Goal: Task Accomplishment & Management: Complete application form

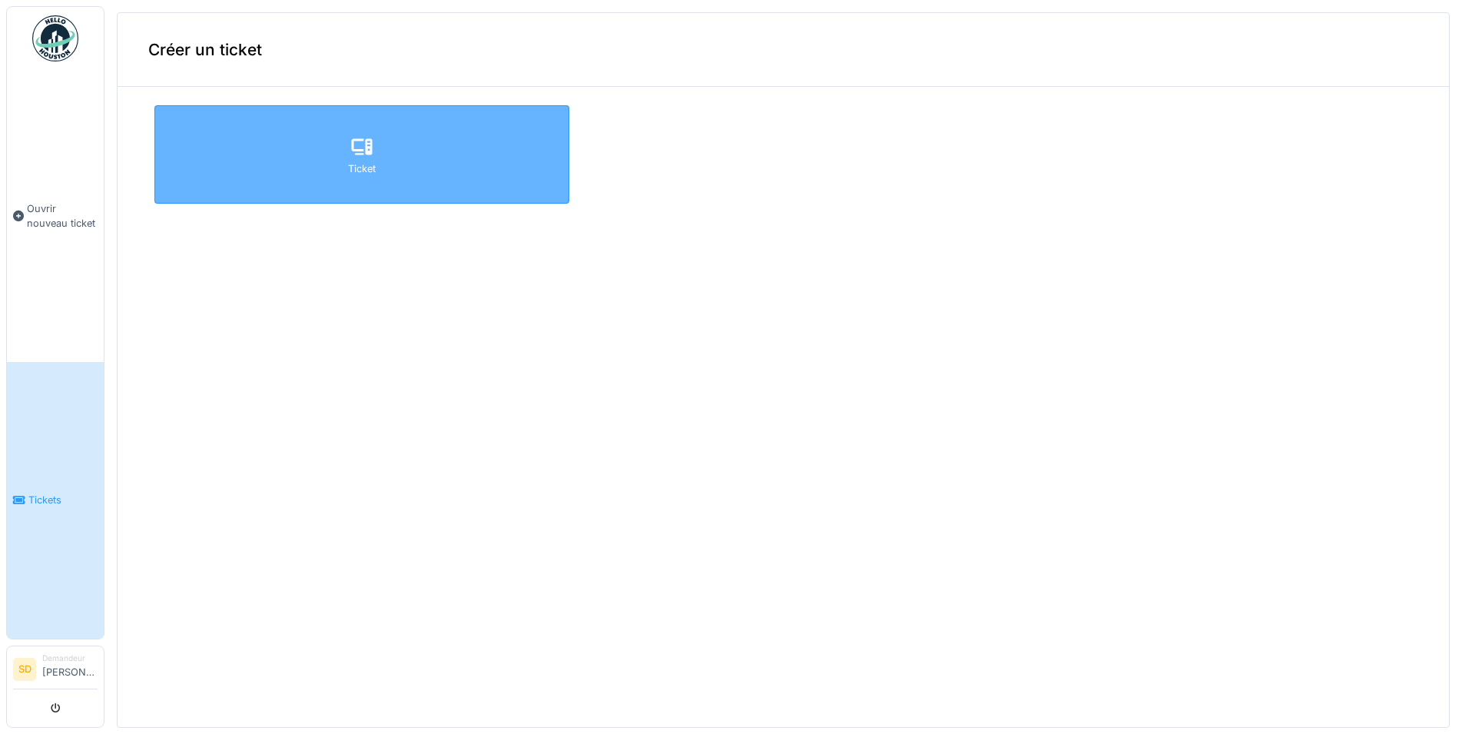
click at [362, 141] on icon at bounding box center [361, 146] width 23 height 18
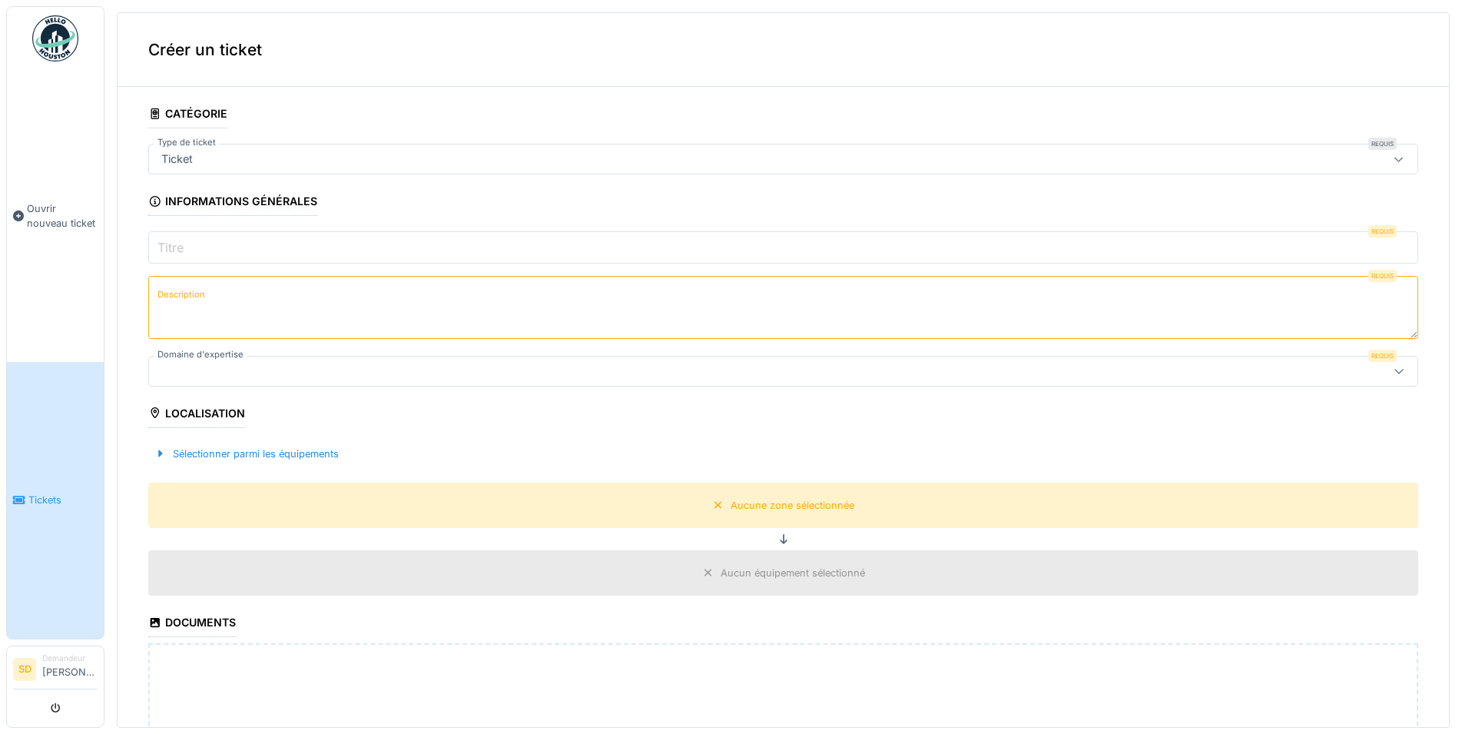
click at [1393, 160] on icon at bounding box center [1399, 159] width 12 height 10
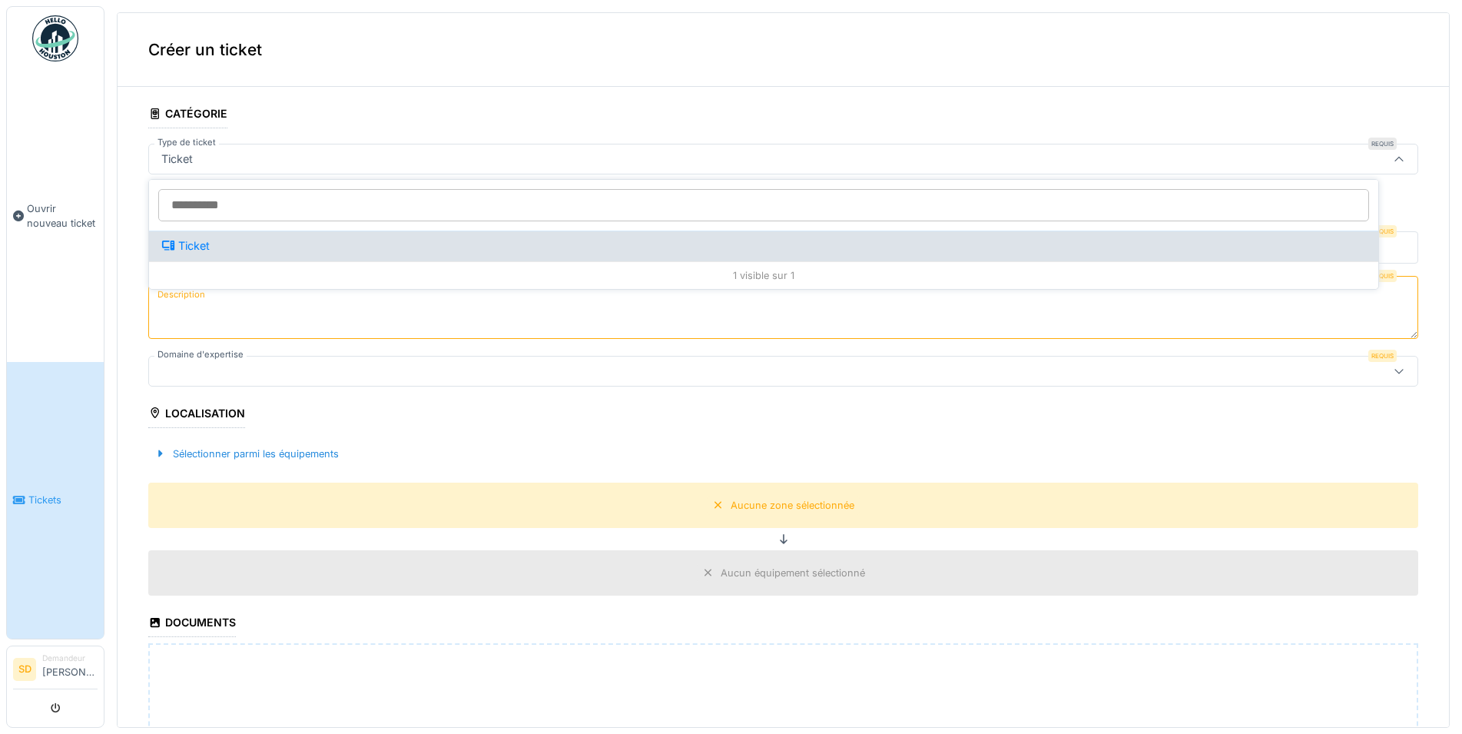
click at [250, 244] on div "Ticket" at bounding box center [763, 245] width 1204 height 17
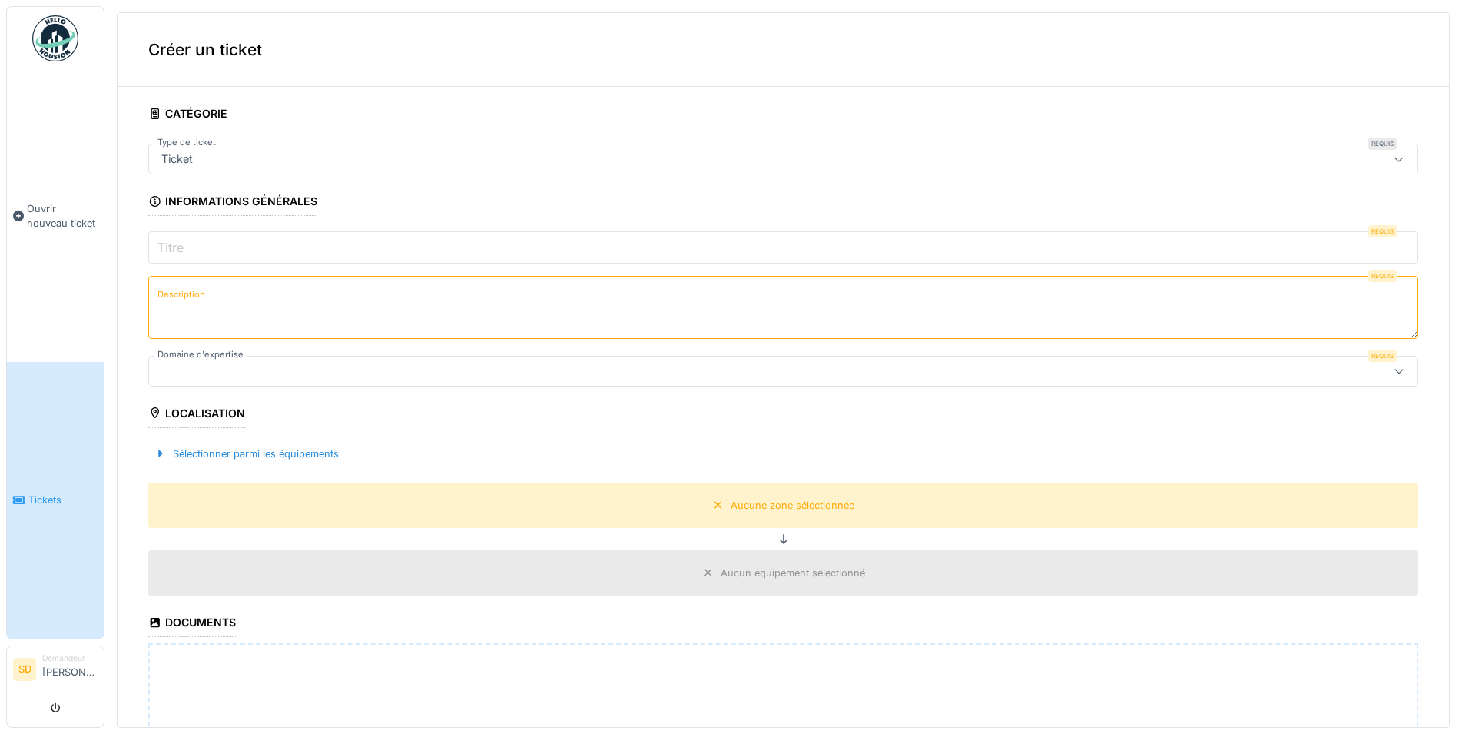
click at [298, 310] on textarea "Description" at bounding box center [783, 307] width 1270 height 63
click at [210, 248] on input "Titre" at bounding box center [783, 247] width 1270 height 32
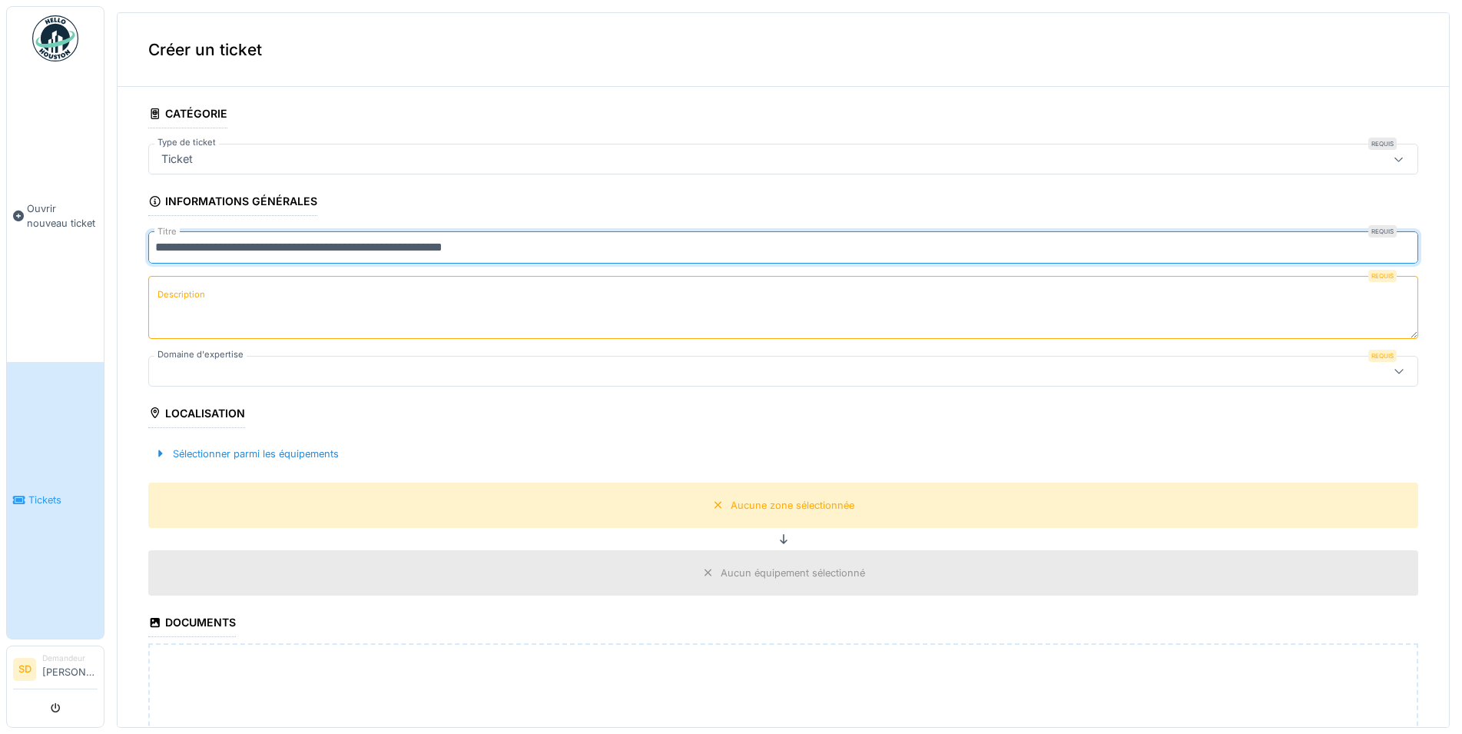
type input "**********"
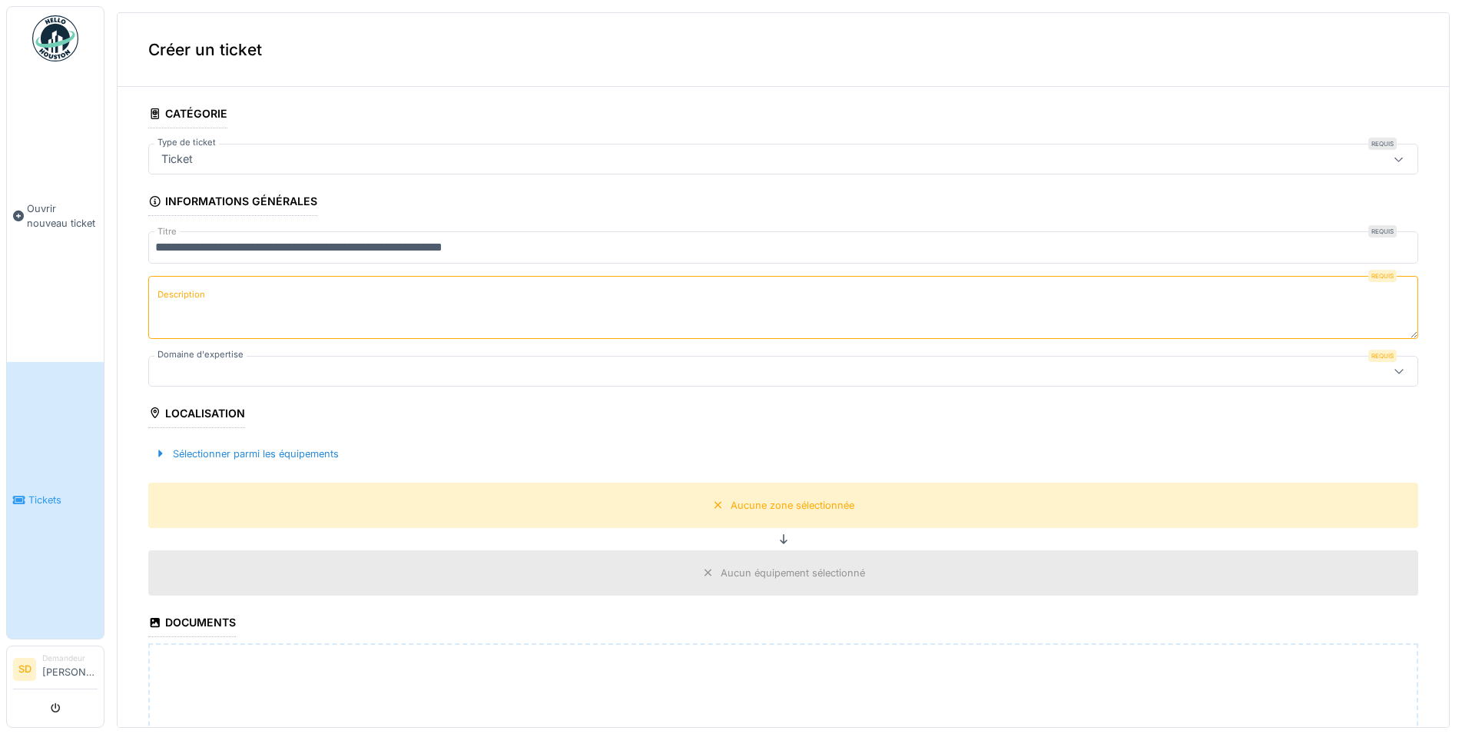
click at [191, 303] on label "Description" at bounding box center [181, 294] width 54 height 19
click at [191, 303] on textarea "Description" at bounding box center [783, 307] width 1270 height 63
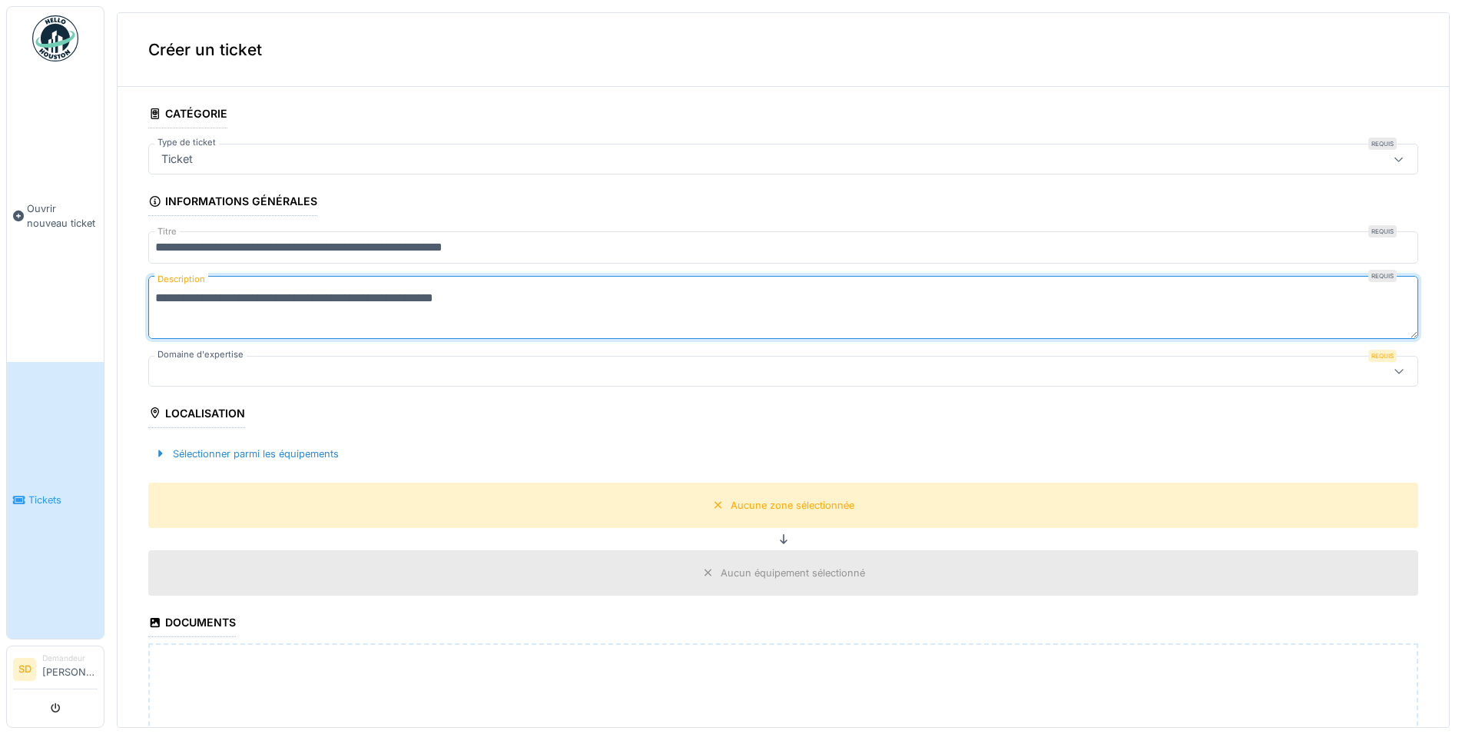
type textarea "**********"
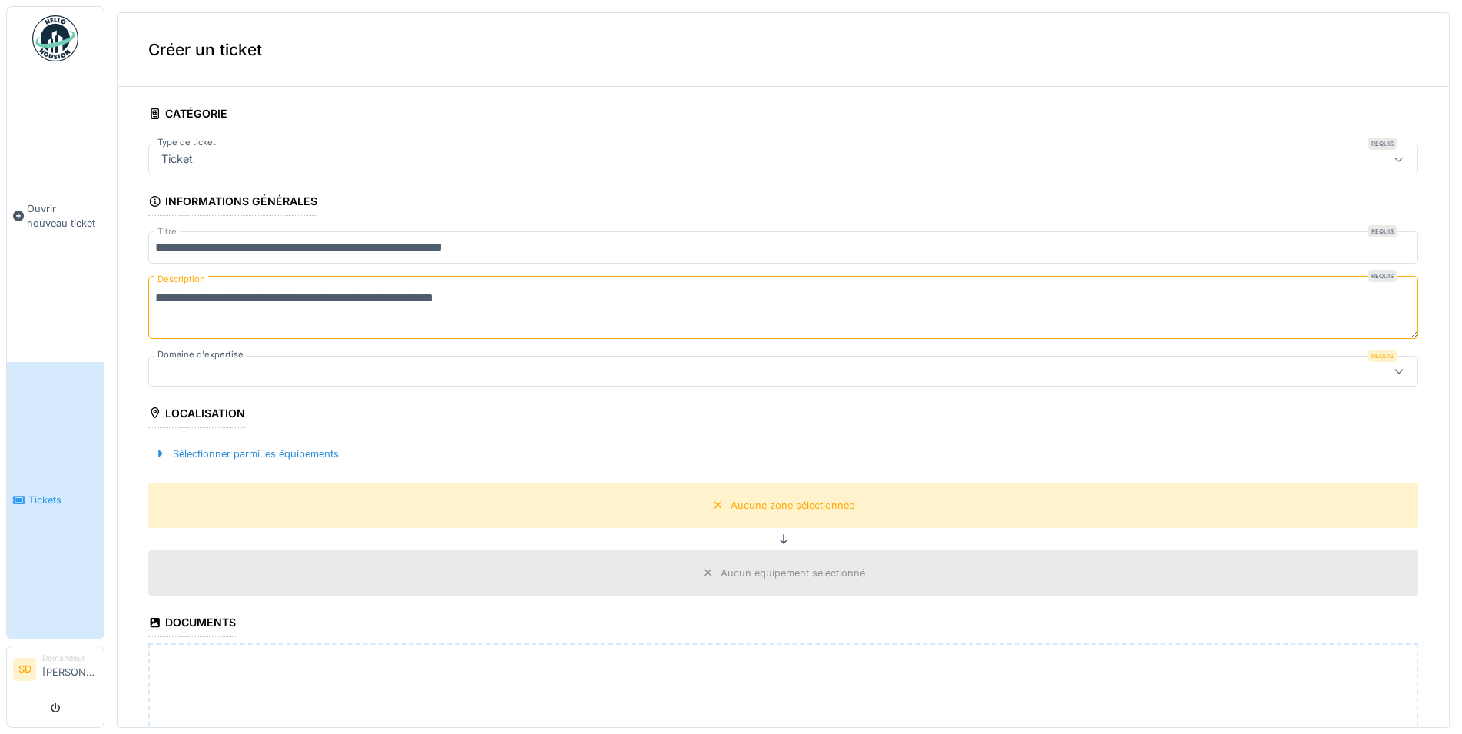
click at [1393, 368] on icon at bounding box center [1399, 371] width 12 height 10
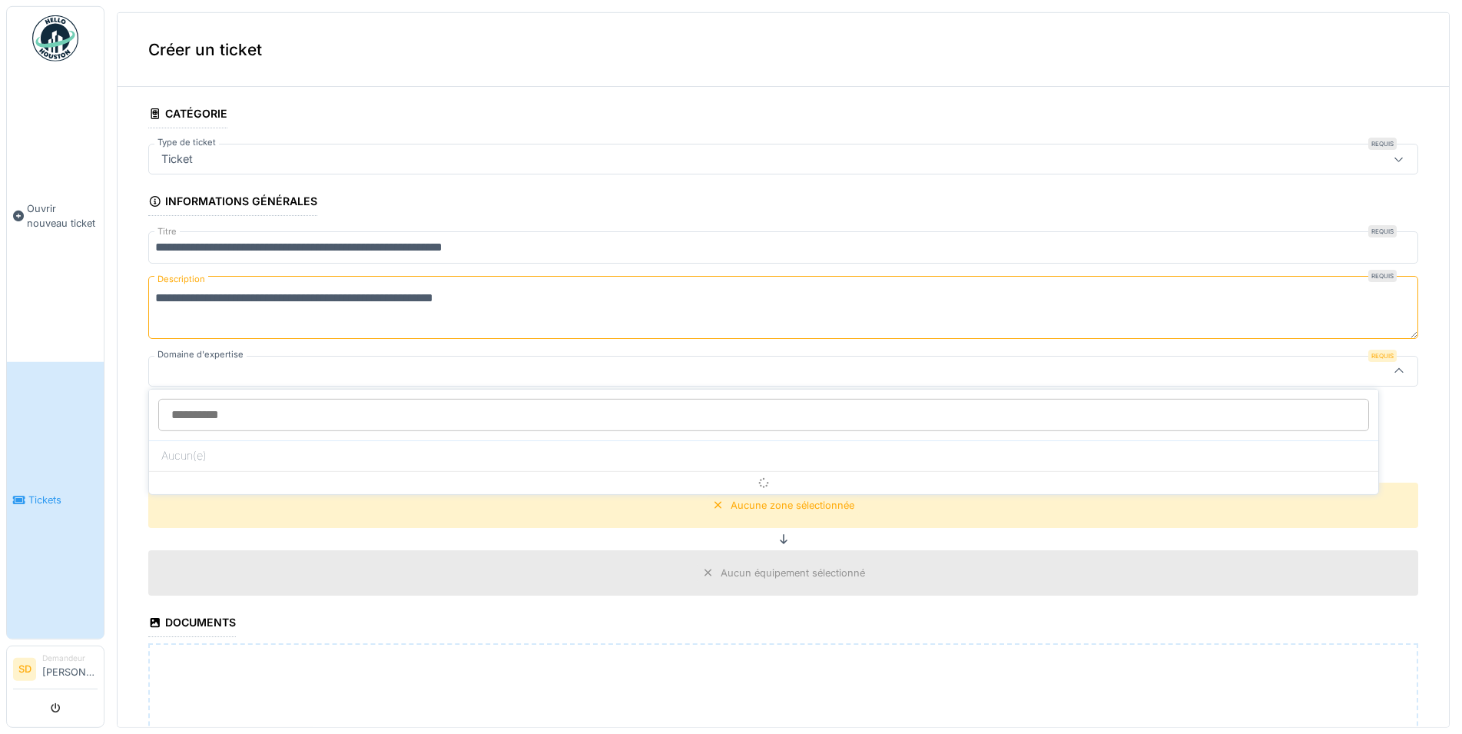
scroll to position [2, 0]
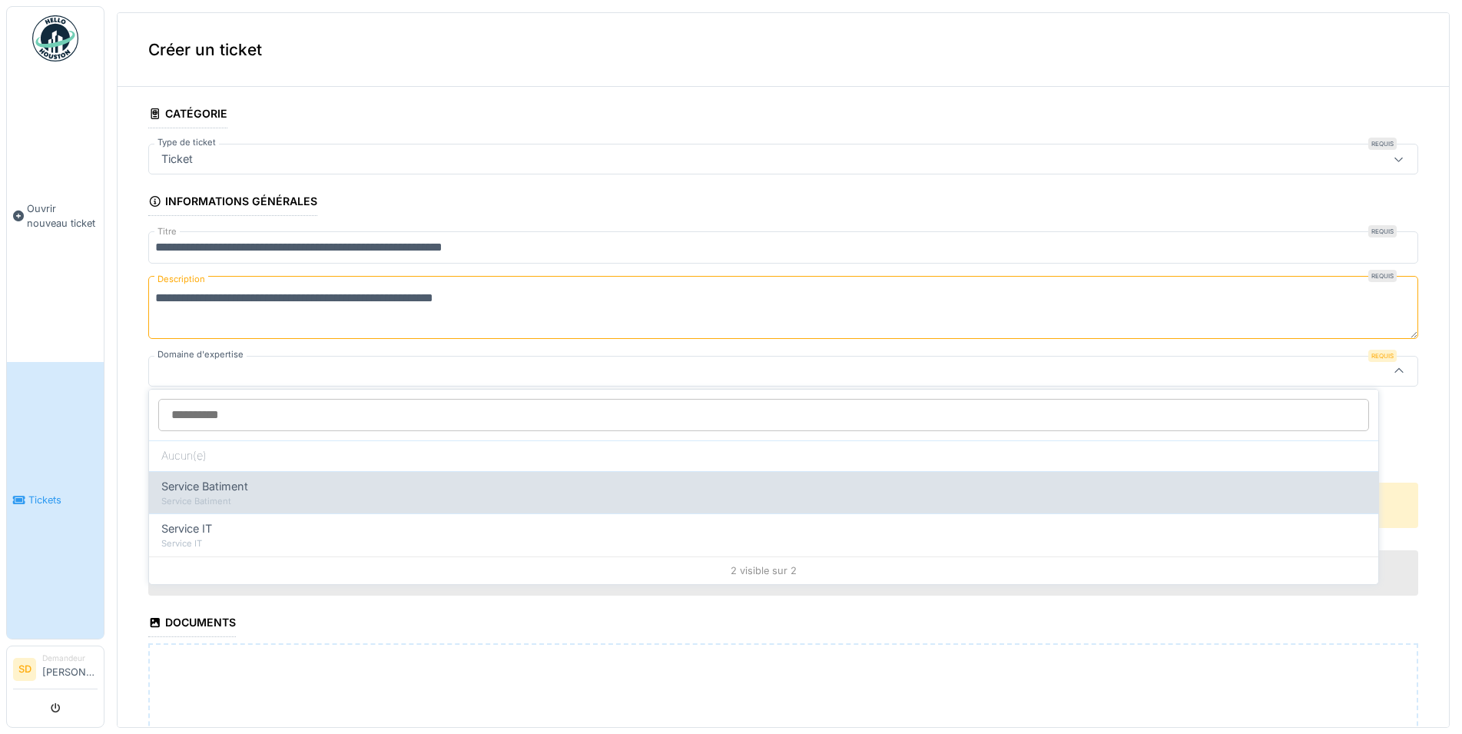
click at [272, 482] on div "Service Batiment" at bounding box center [763, 486] width 1204 height 17
type input "***"
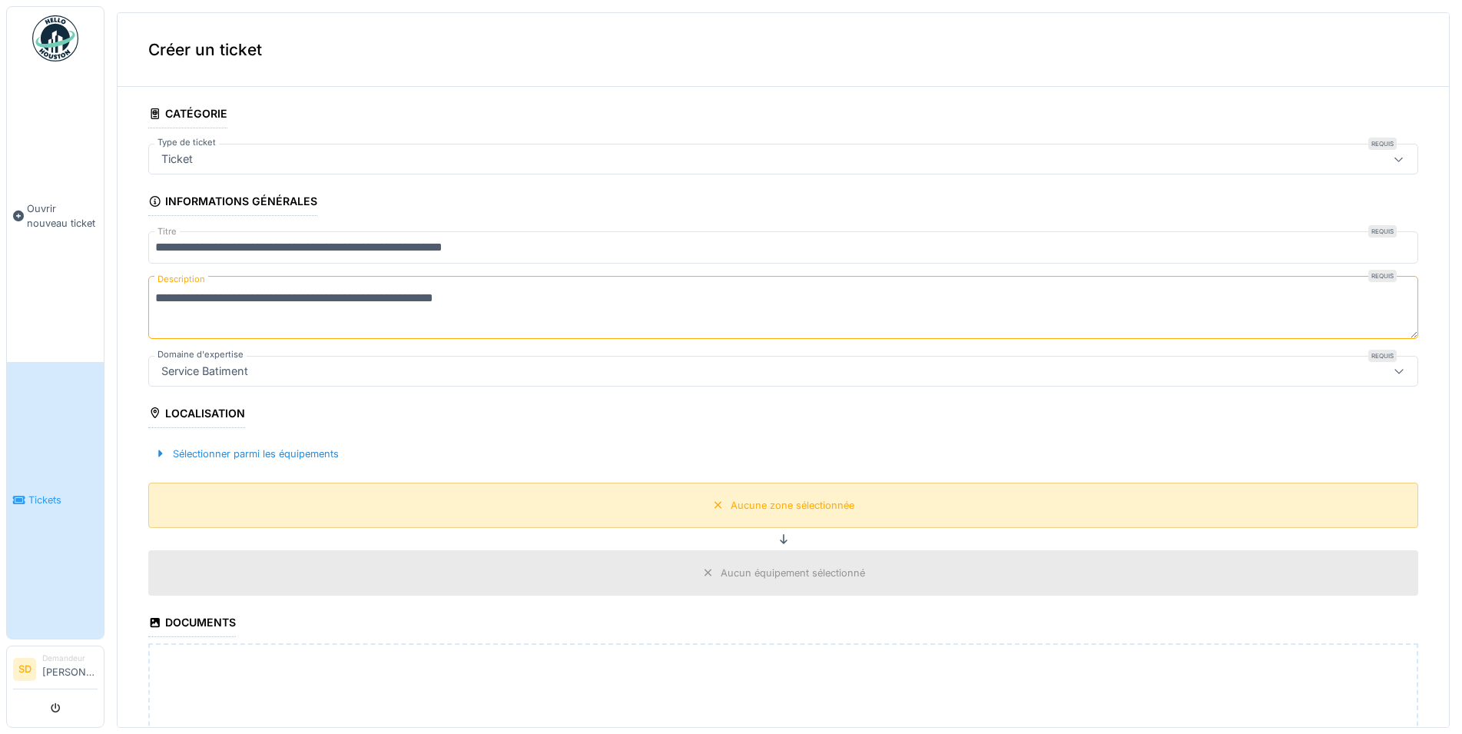
click at [761, 501] on div "Aucune zone sélectionnée" at bounding box center [792, 505] width 124 height 15
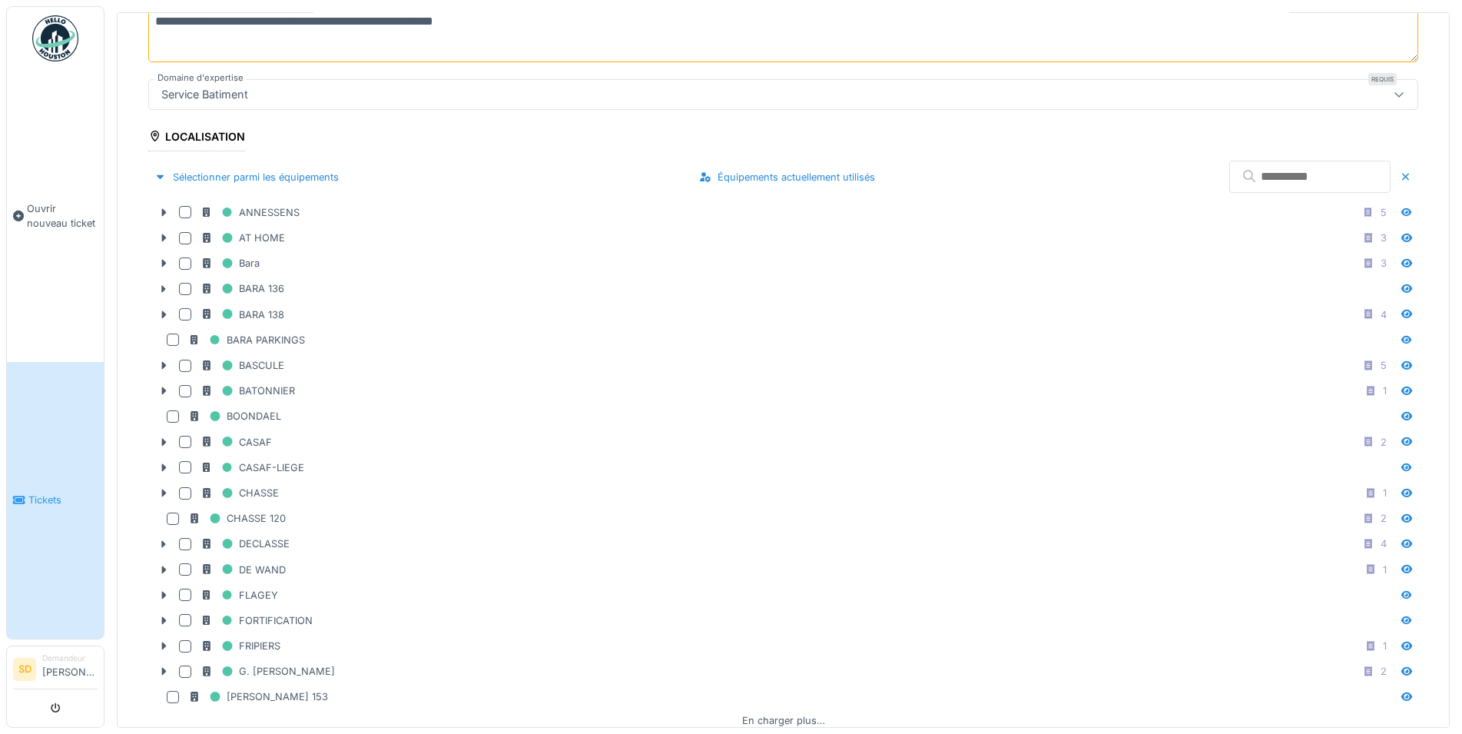
scroll to position [622, 0]
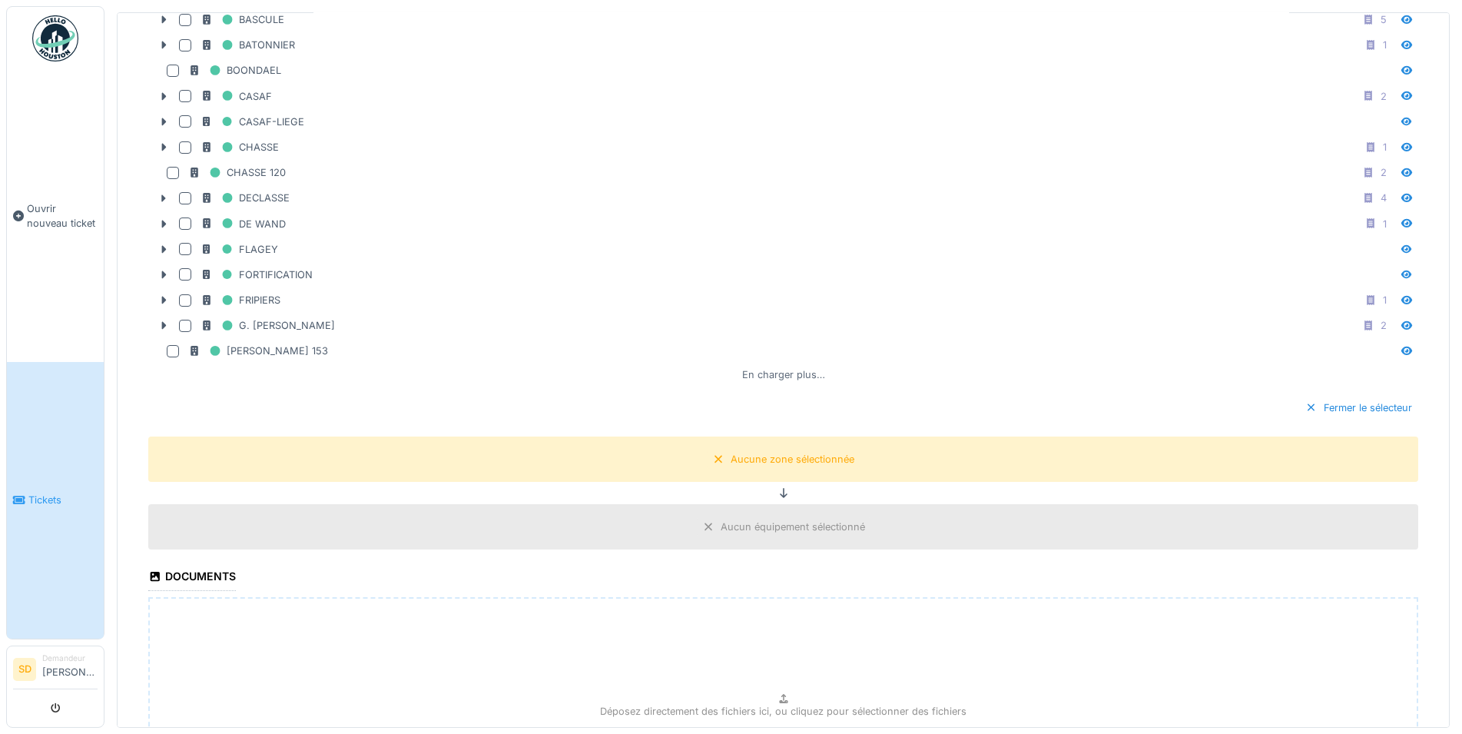
click at [747, 369] on div "En charger plus…" at bounding box center [783, 374] width 95 height 21
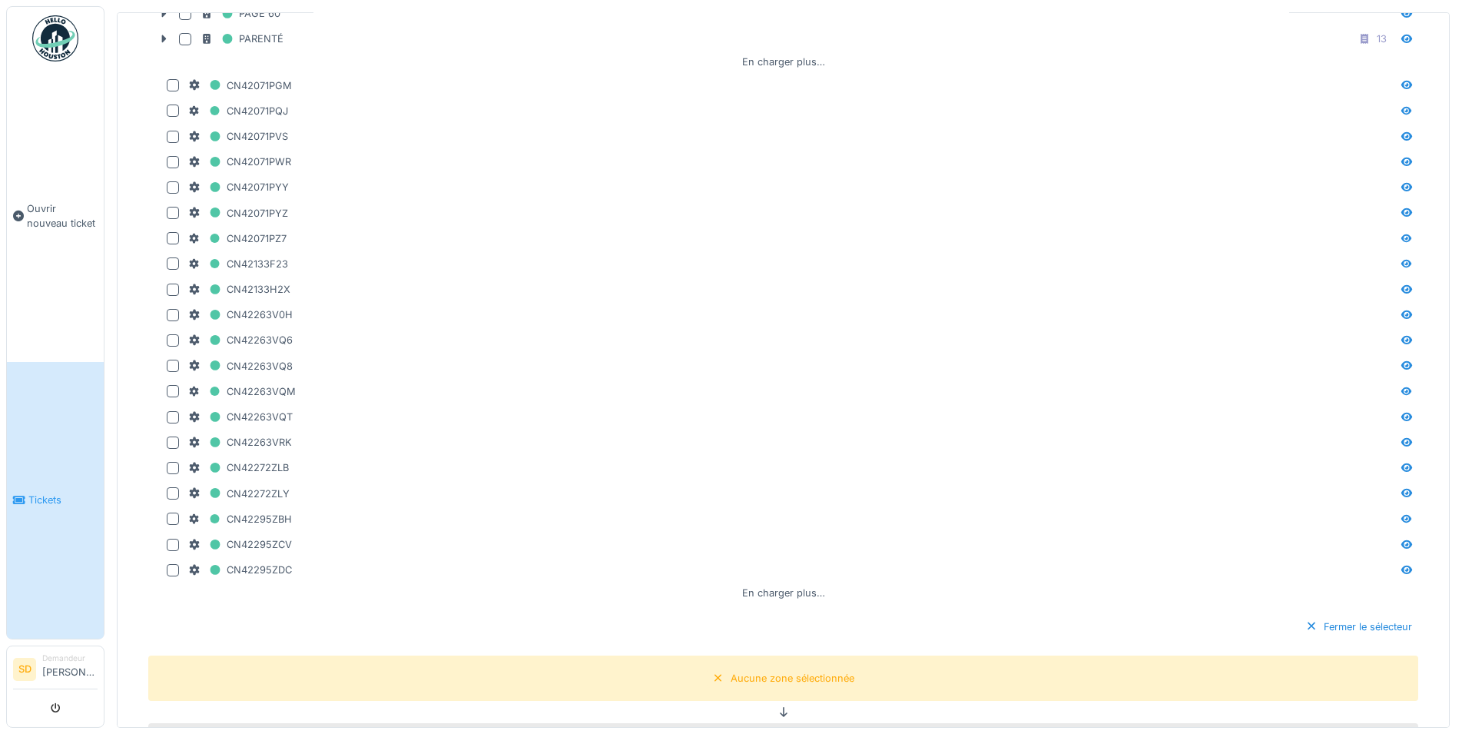
scroll to position [1590, 0]
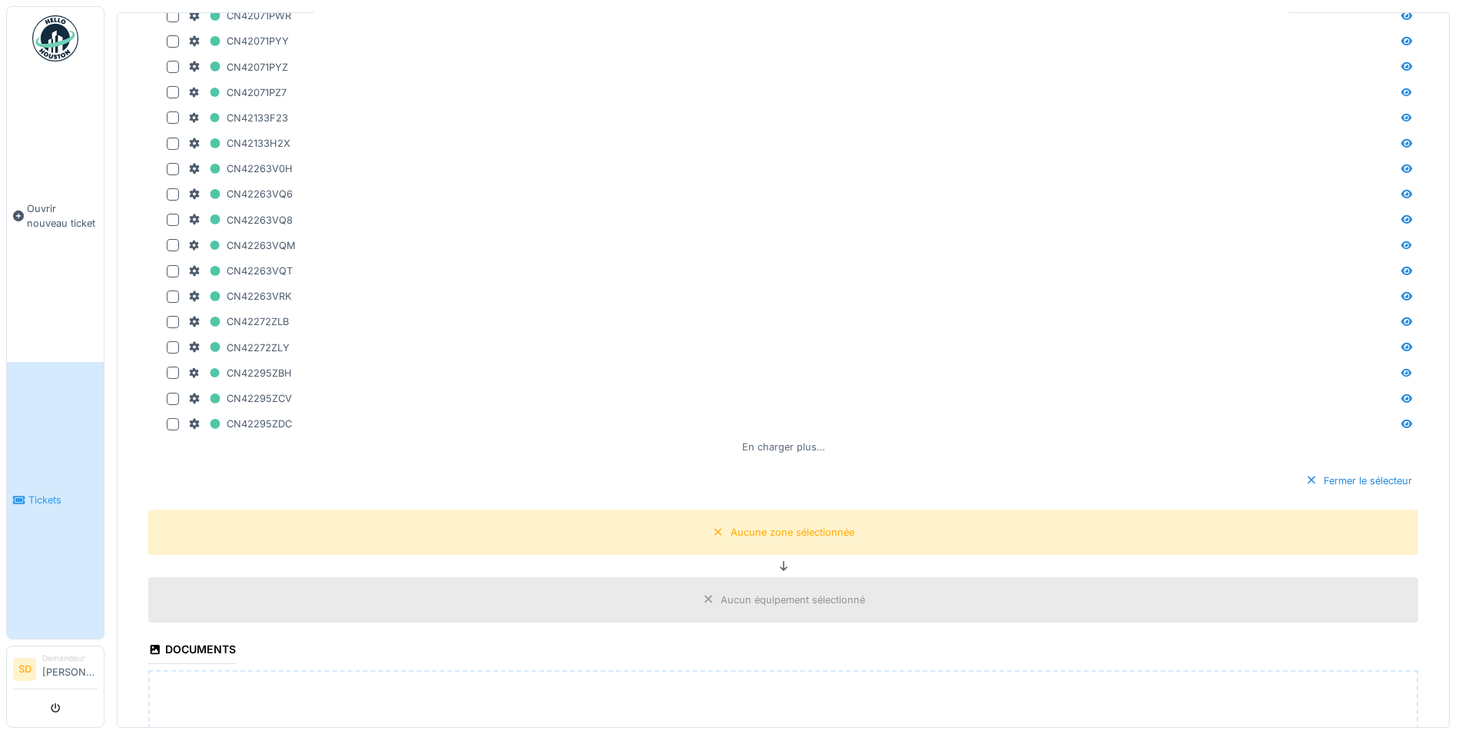
click at [761, 444] on div "En charger plus…" at bounding box center [783, 446] width 95 height 21
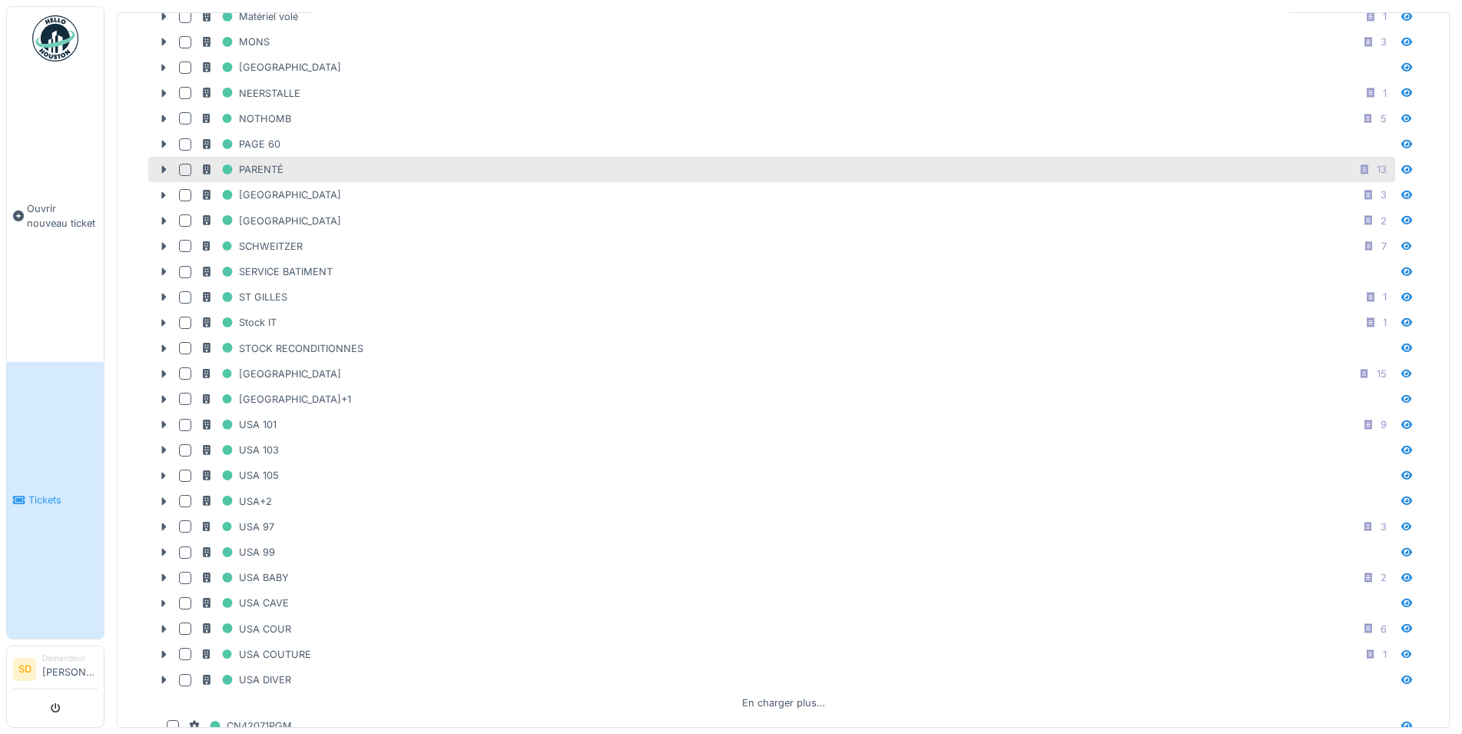
scroll to position [1383, 0]
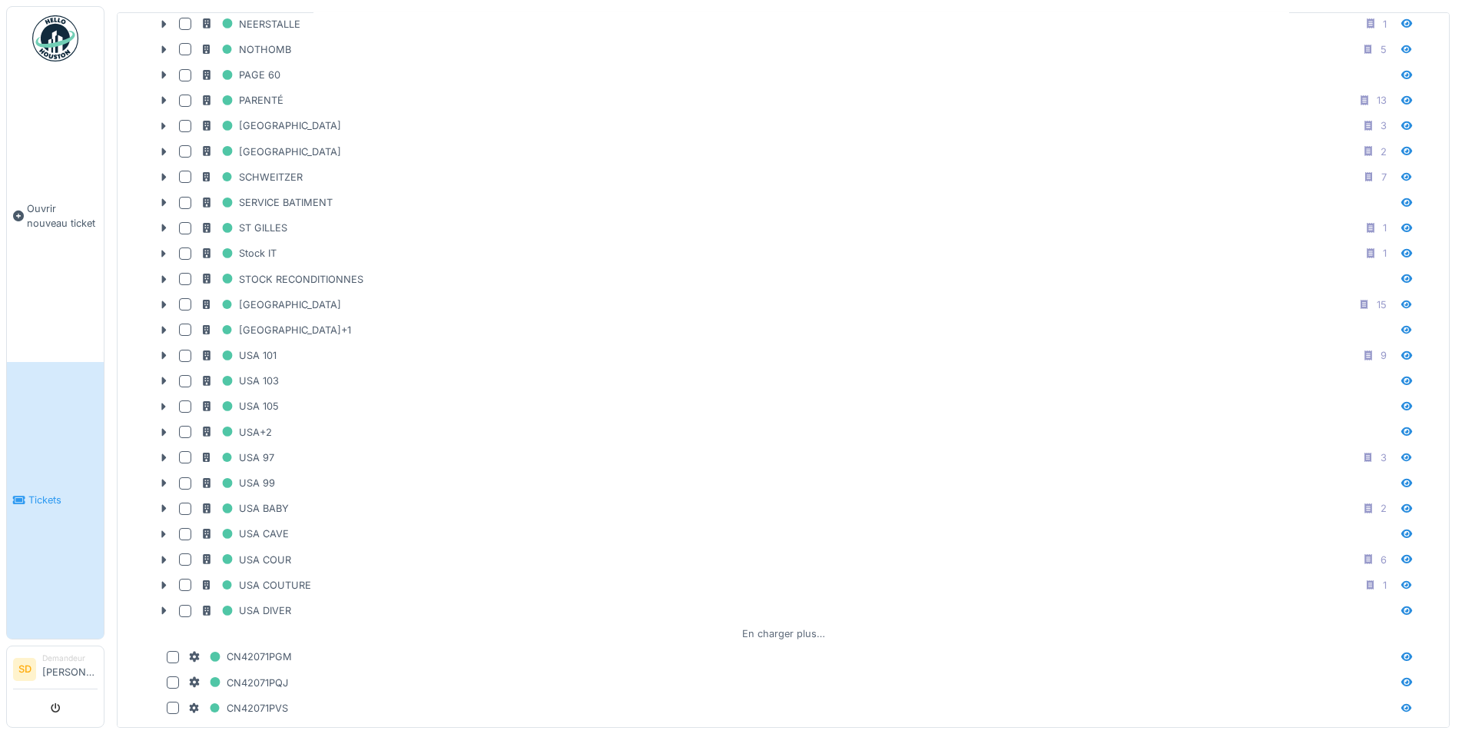
click at [754, 630] on div "En charger plus…" at bounding box center [783, 633] width 95 height 21
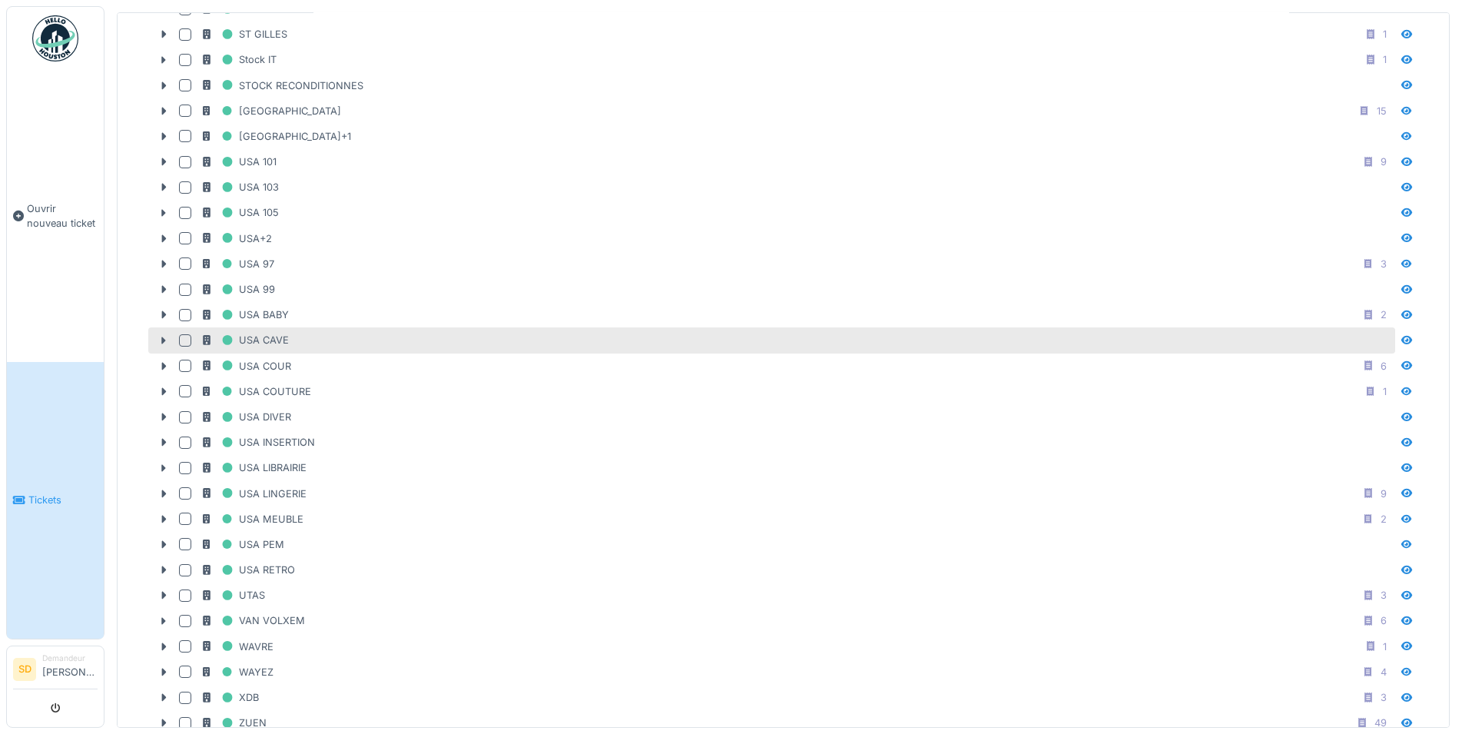
scroll to position [1590, 0]
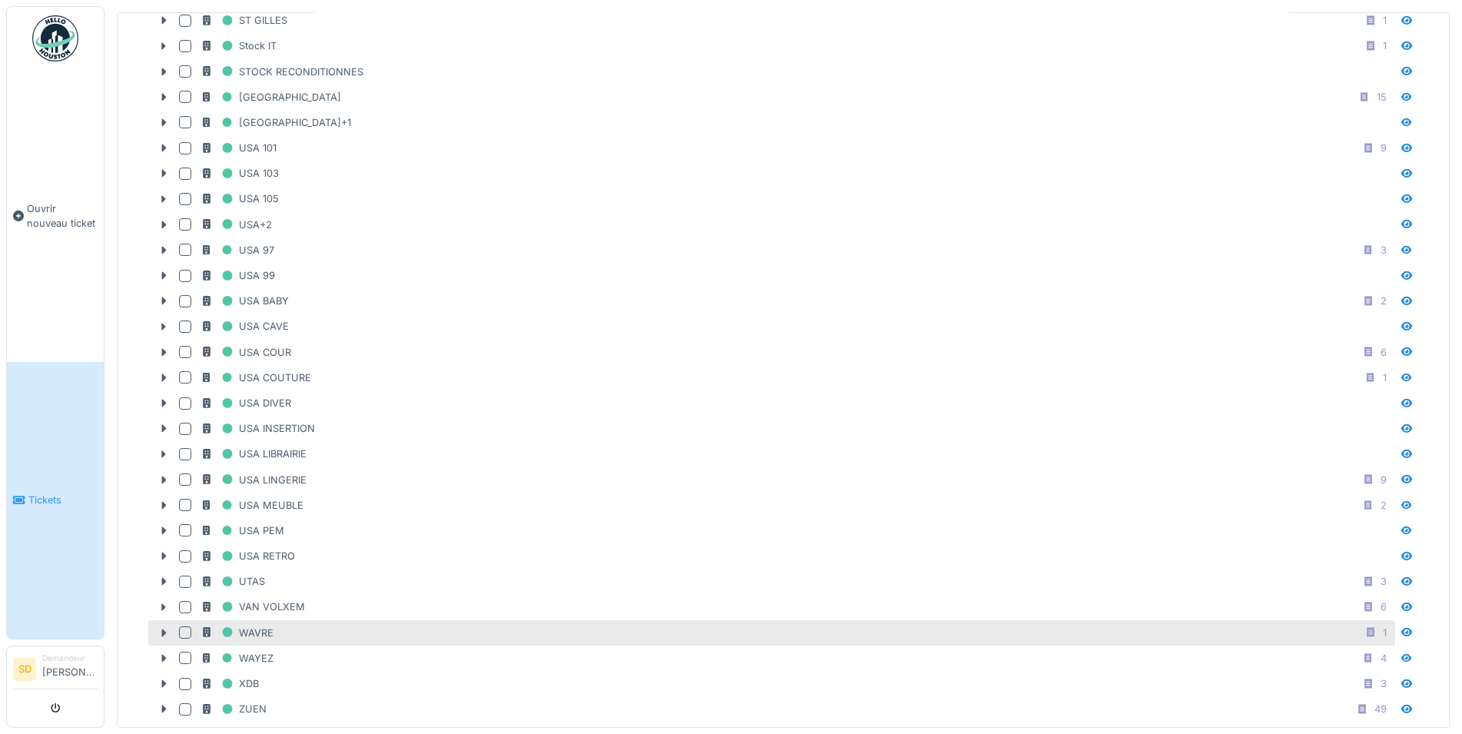
click at [186, 628] on div at bounding box center [185, 632] width 12 height 12
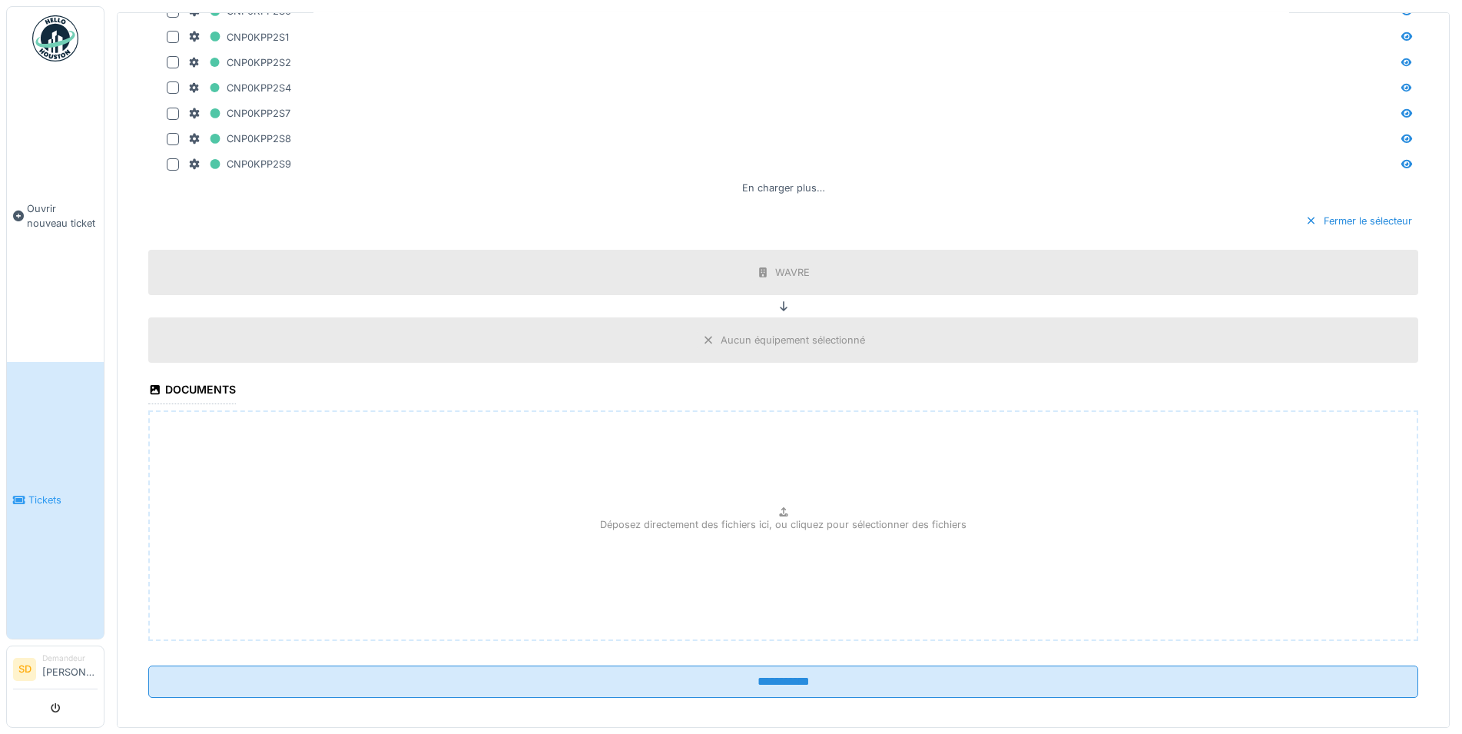
scroll to position [3677, 0]
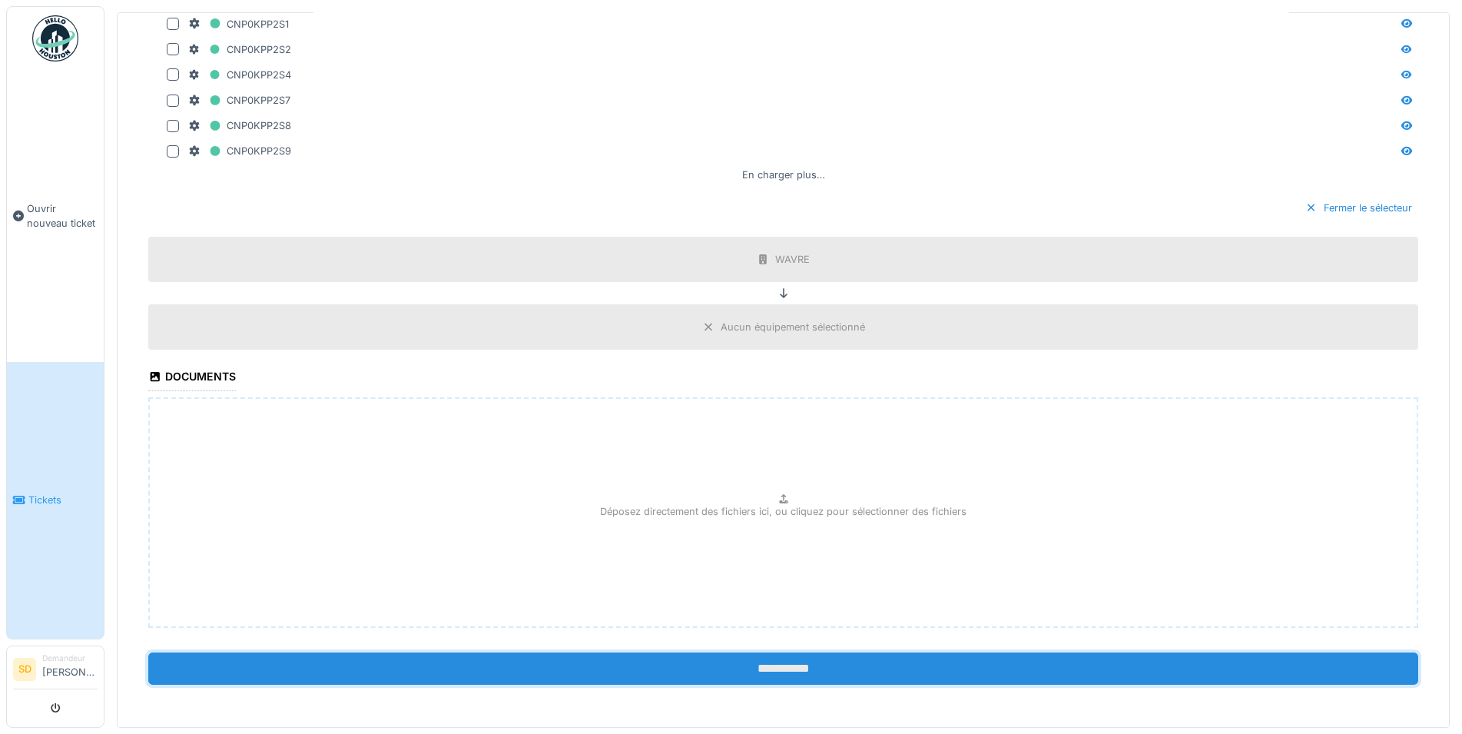
click at [758, 666] on input "**********" at bounding box center [783, 668] width 1270 height 32
